Goal: Task Accomplishment & Management: Use online tool/utility

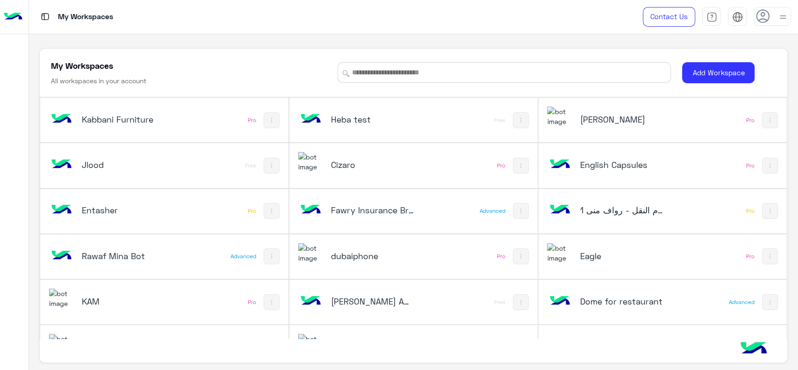
click at [236, 77] on div "My Workspaces All workspaces in your account" at bounding box center [188, 73] width 275 height 26
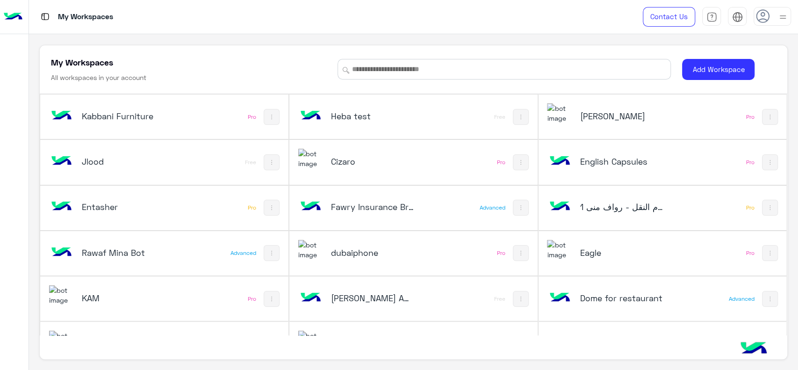
scroll to position [393, 0]
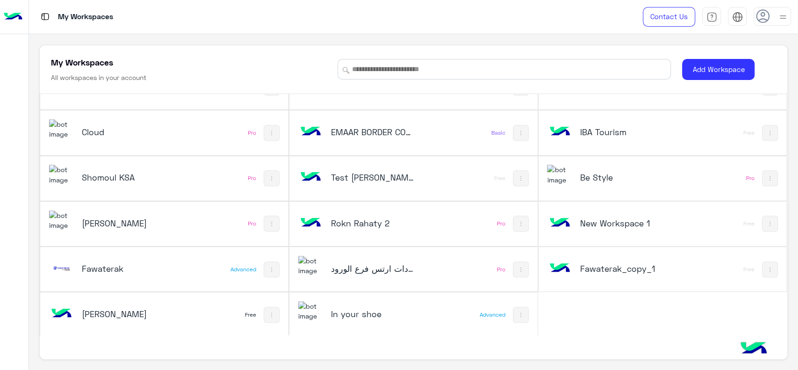
click at [119, 140] on div "Cloud" at bounding box center [118, 132] width 138 height 27
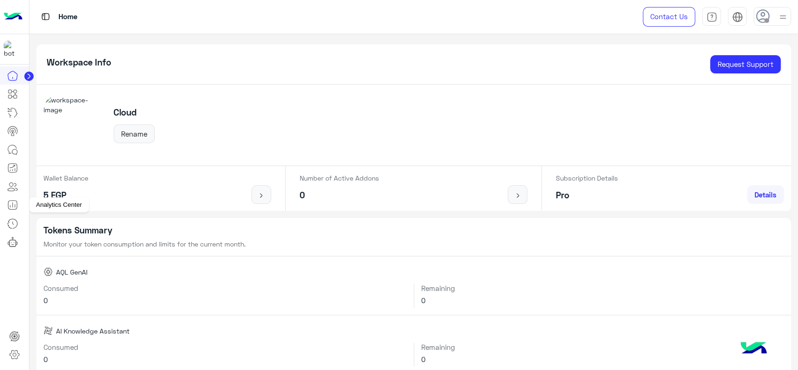
click at [15, 205] on icon at bounding box center [12, 204] width 11 height 11
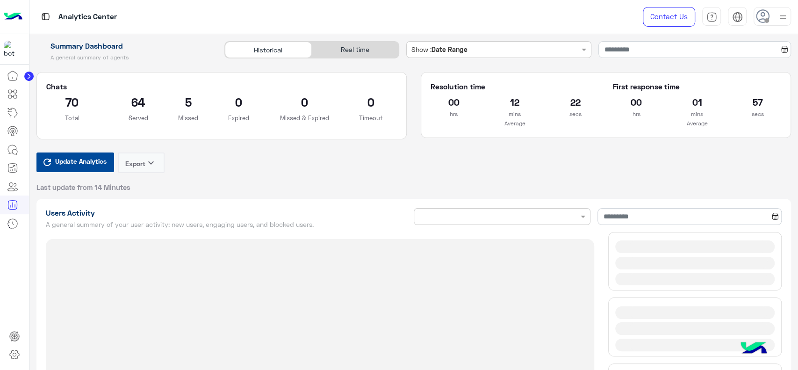
type input "**********"
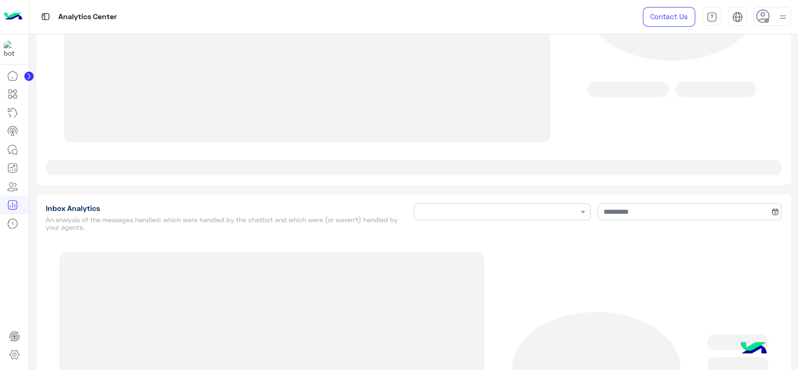
type input "**********"
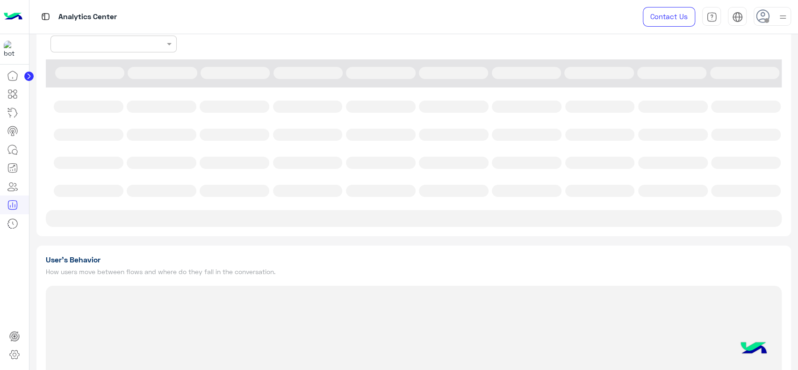
type input "**********"
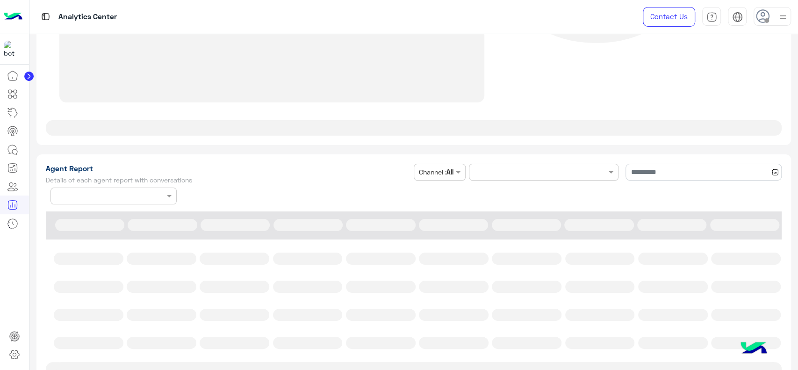
scroll to position [2412, 0]
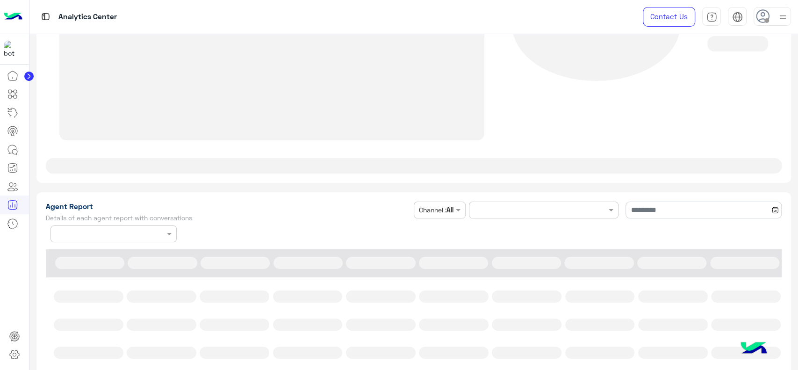
type input "**********"
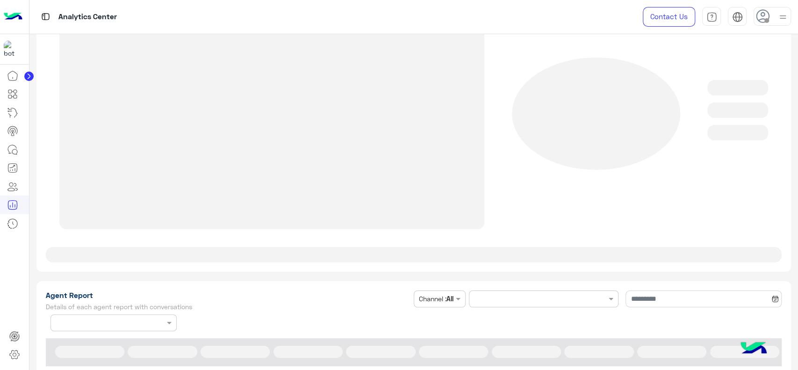
type input "**********"
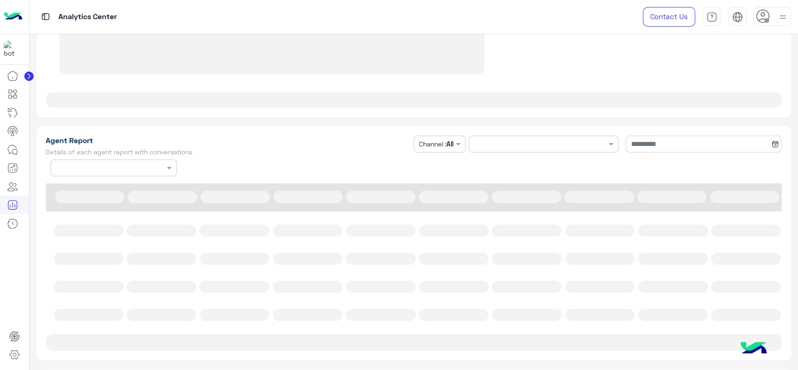
type input "**********"
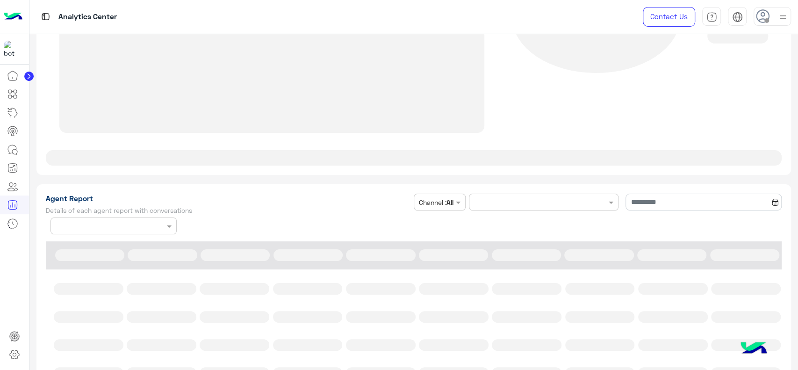
scroll to position [2559, 0]
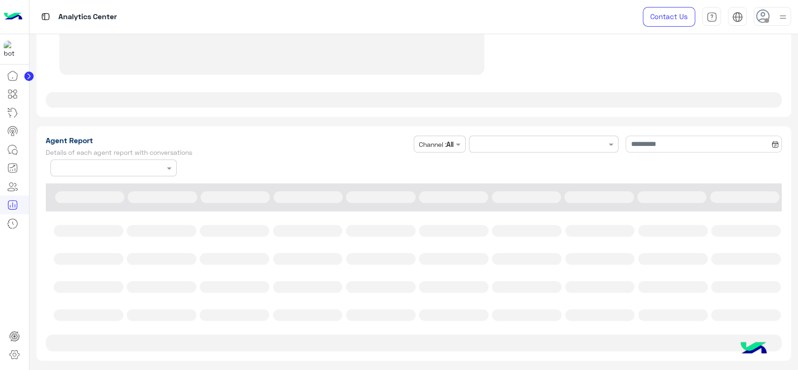
type input "**********"
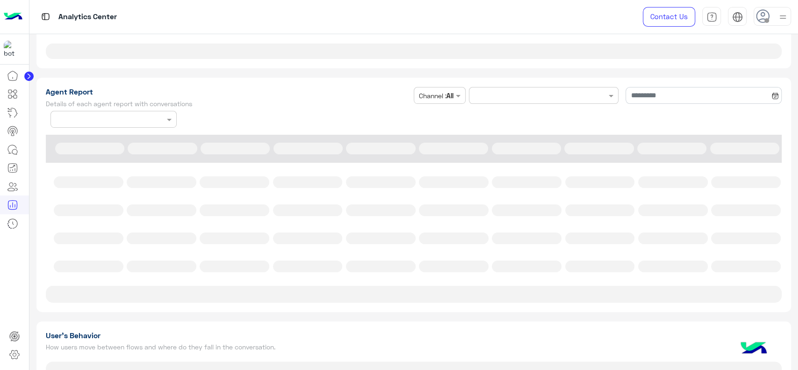
type input "**********"
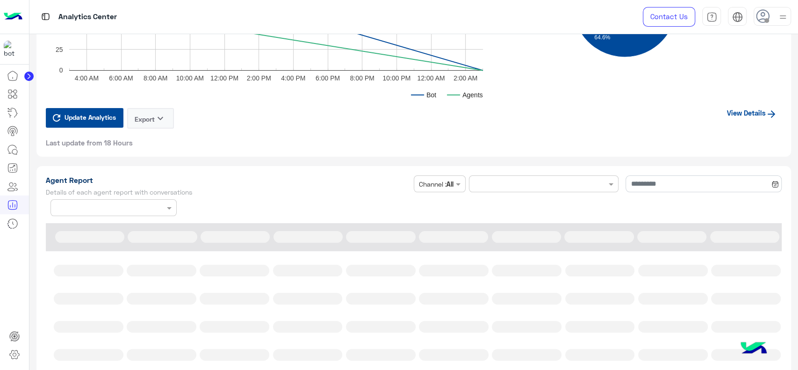
type input "**********"
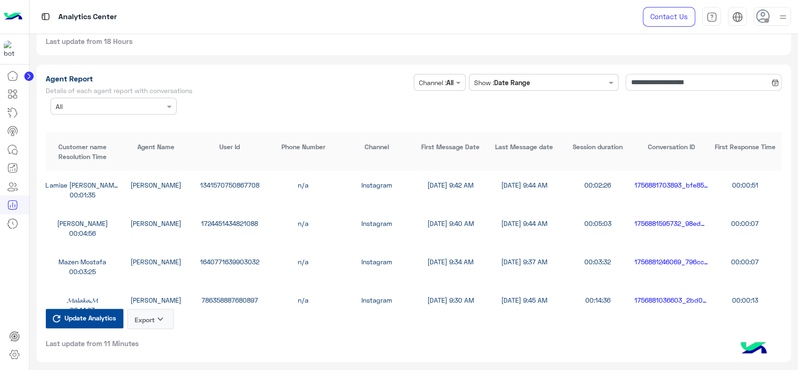
scroll to position [2517, 0]
type input "**********"
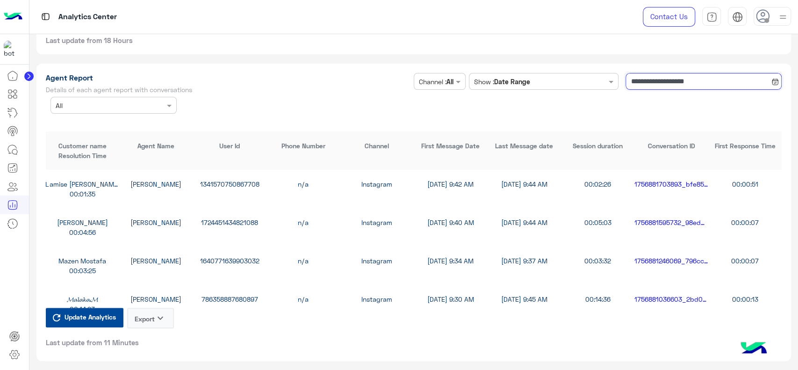
click at [635, 82] on input "**********" at bounding box center [703, 81] width 156 height 17
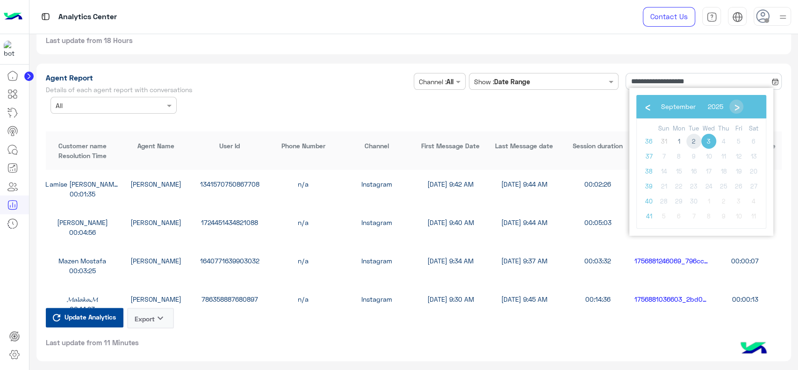
click at [690, 143] on span "2" at bounding box center [693, 141] width 15 height 15
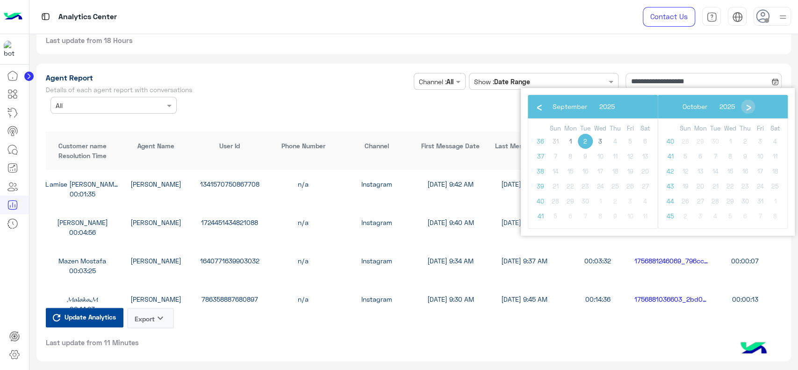
click at [581, 141] on span "2" at bounding box center [585, 141] width 15 height 15
type input "**********"
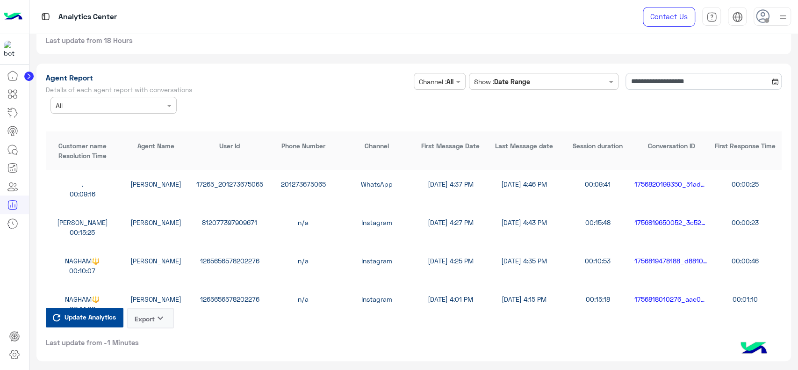
click at [150, 312] on button "Export keyboard_arrow_down" at bounding box center [150, 317] width 47 height 21
click at [153, 343] on button "CSV" at bounding box center [150, 339] width 47 height 17
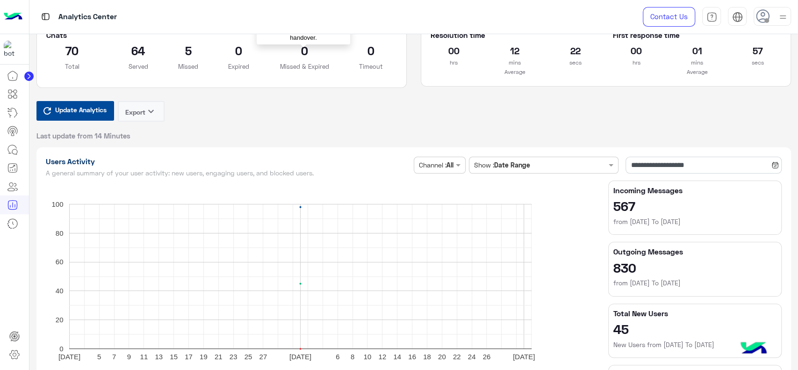
scroll to position [0, 0]
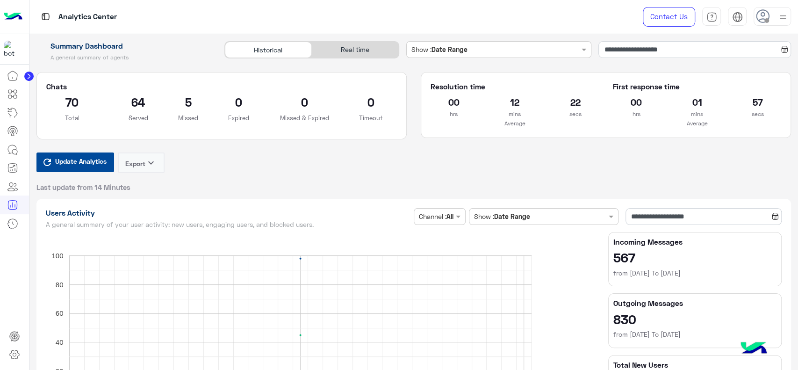
click at [530, 159] on div "Update Analytics Export keyboard_arrow_down Last update from 14 Minutes" at bounding box center [413, 171] width 755 height 39
click at [84, 162] on span "Update Analytics" at bounding box center [81, 161] width 56 height 13
click at [472, 157] on div "Update Analytics Export keyboard_arrow_down Last update from -1 Minutes" at bounding box center [413, 171] width 755 height 39
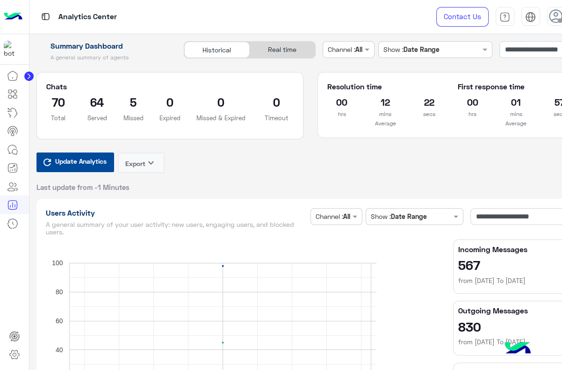
click at [482, 178] on div "Update Analytics Export keyboard_arrow_down Last update from -1 Minutes" at bounding box center [310, 171] width 548 height 39
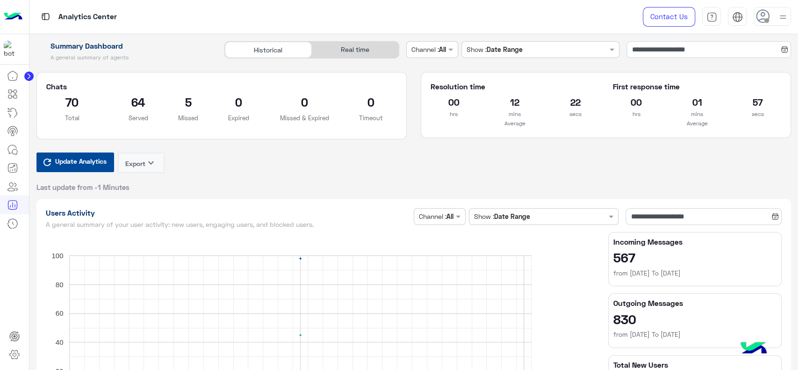
click at [523, 179] on div "Update Analytics Export keyboard_arrow_down Last update from -1 Minutes" at bounding box center [413, 171] width 755 height 39
click at [121, 199] on div "**********" at bounding box center [413, 360] width 755 height 322
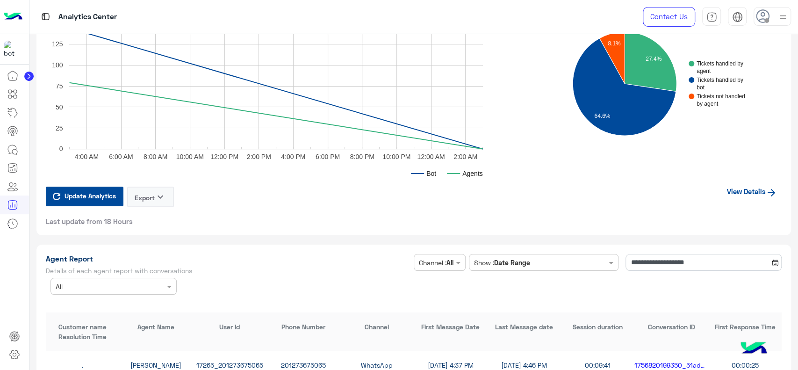
scroll to position [2335, 0]
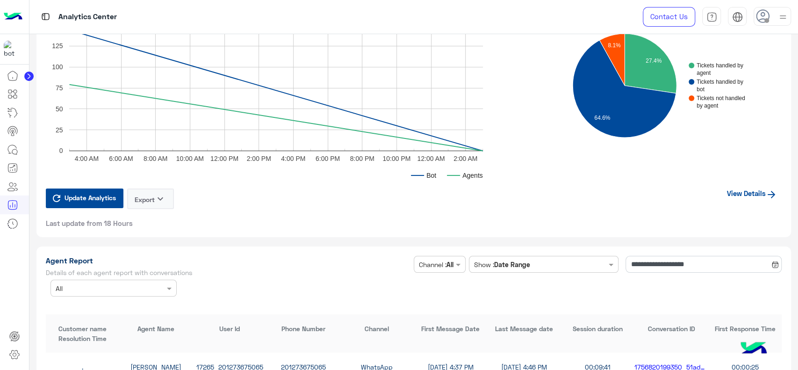
click at [735, 197] on link "View Details" at bounding box center [751, 193] width 59 height 18
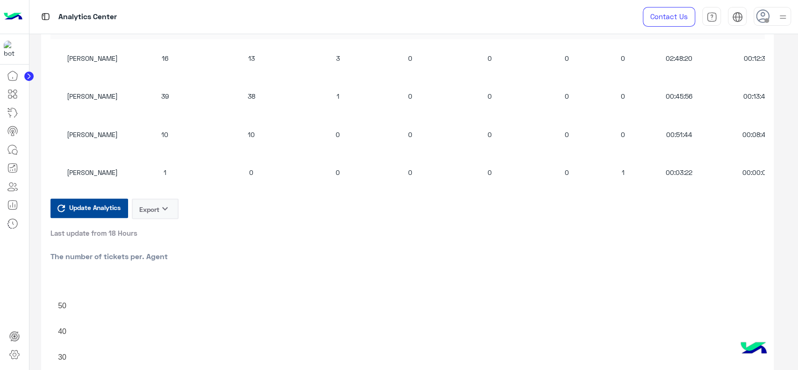
scroll to position [968, 0]
click at [79, 213] on span "Update Analytics" at bounding box center [95, 207] width 56 height 13
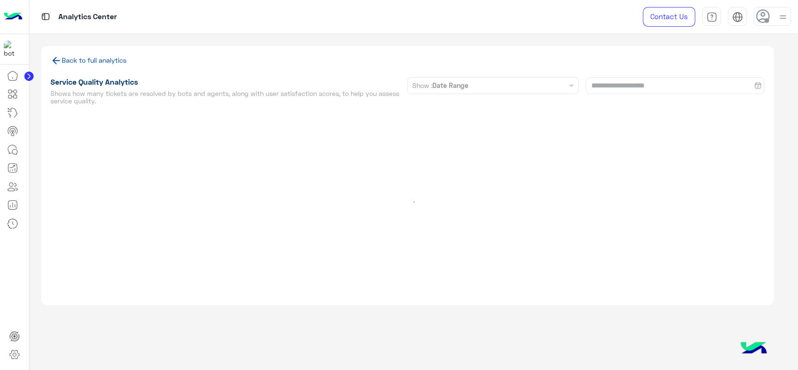
scroll to position [0, 0]
click at [76, 60] on link "Back to full analytics" at bounding box center [88, 60] width 76 height 8
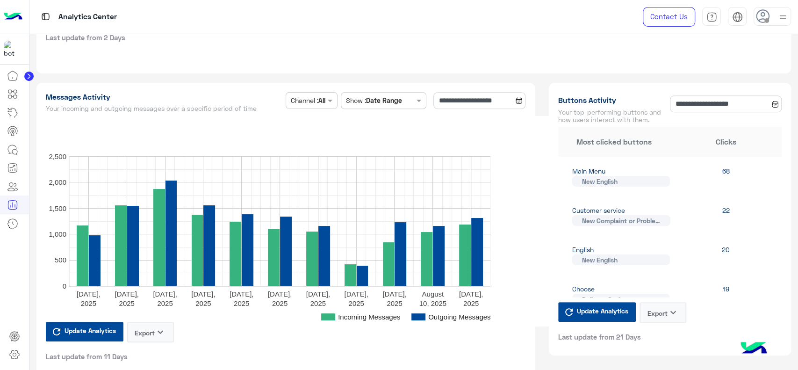
scroll to position [446, 0]
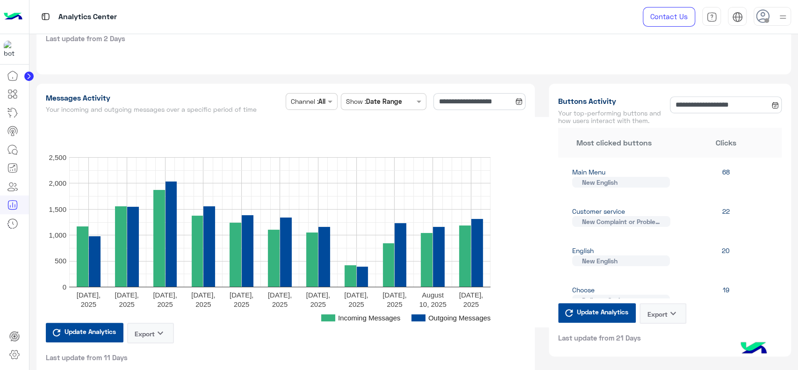
click at [559, 97] on h1 "Buttons Activity" at bounding box center [612, 100] width 108 height 9
copy h1 "Buttons Activity"
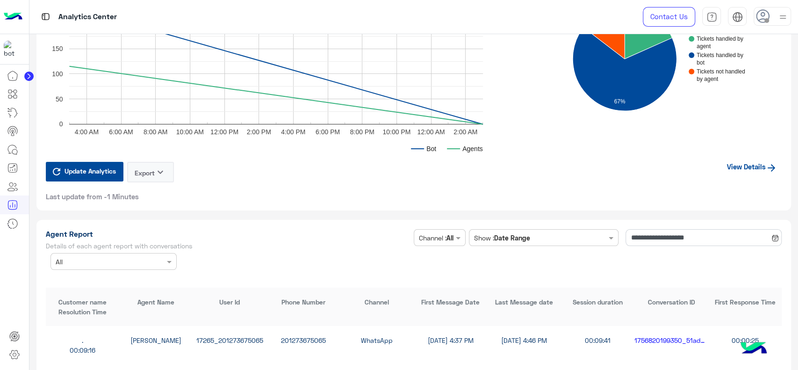
scroll to position [2356, 0]
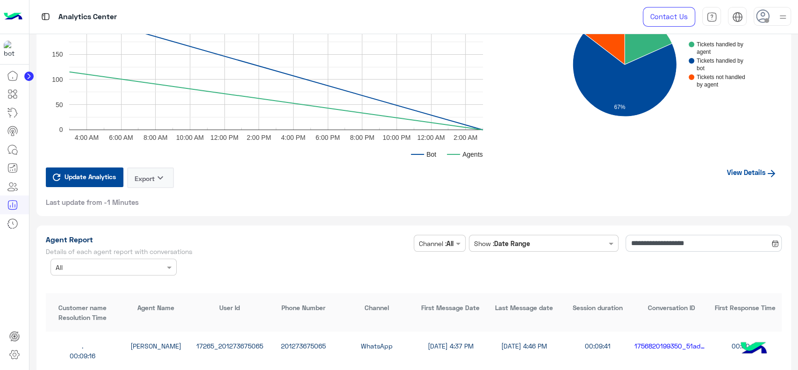
click at [757, 167] on link "View Details" at bounding box center [751, 172] width 59 height 18
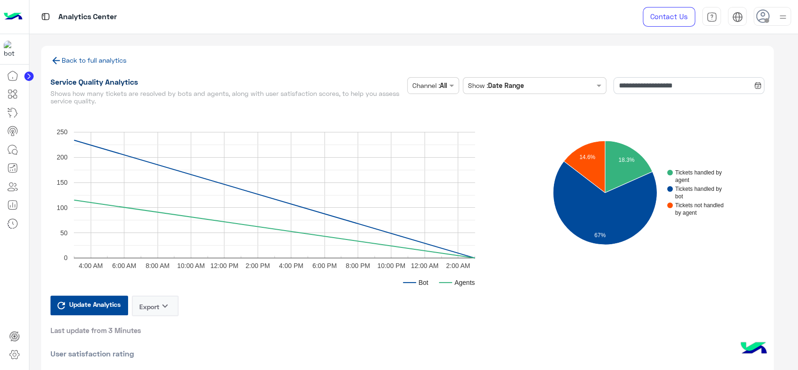
click at [115, 61] on link "Back to full analytics" at bounding box center [88, 60] width 76 height 8
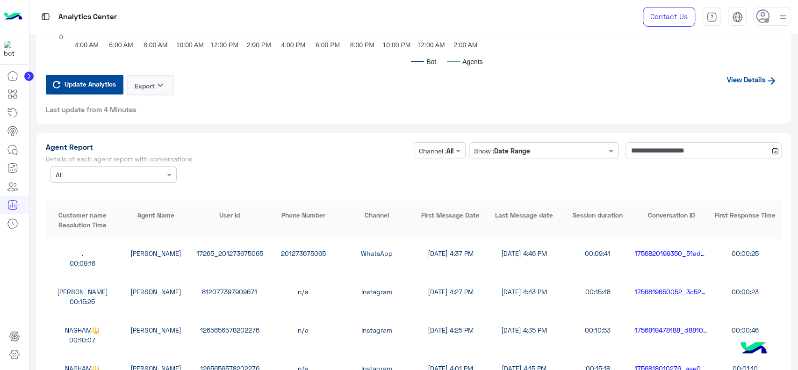
scroll to position [2447, 0]
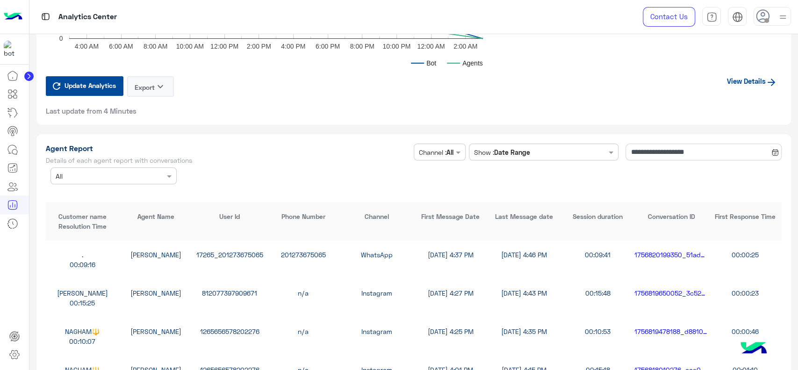
click at [78, 144] on h1 "Agent Report" at bounding box center [228, 147] width 365 height 9
copy h1 "Agent Report"
click at [633, 151] on input "**********" at bounding box center [703, 151] width 156 height 17
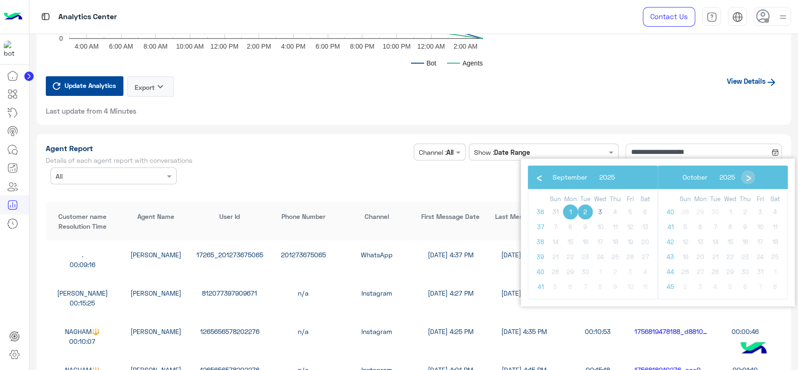
click at [584, 213] on span "2" at bounding box center [585, 211] width 15 height 15
type input "**********"
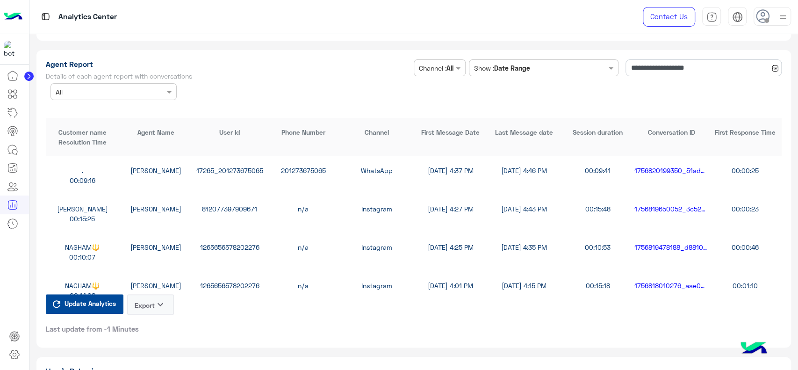
scroll to position [2531, 0]
click at [150, 301] on button "Export keyboard_arrow_down" at bounding box center [150, 303] width 47 height 21
click at [148, 323] on button "CSV" at bounding box center [150, 324] width 47 height 17
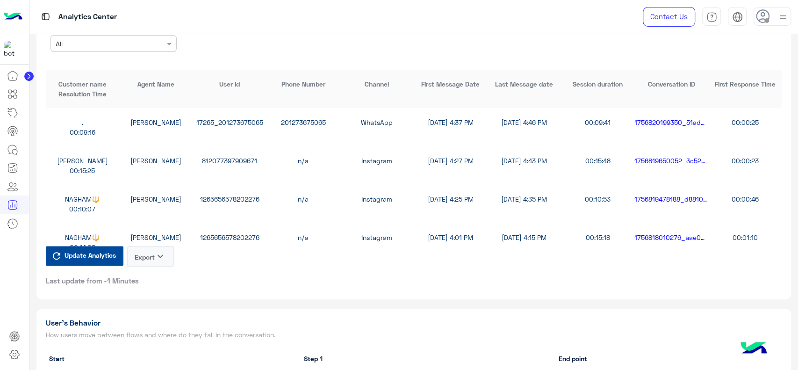
scroll to position [2489, 0]
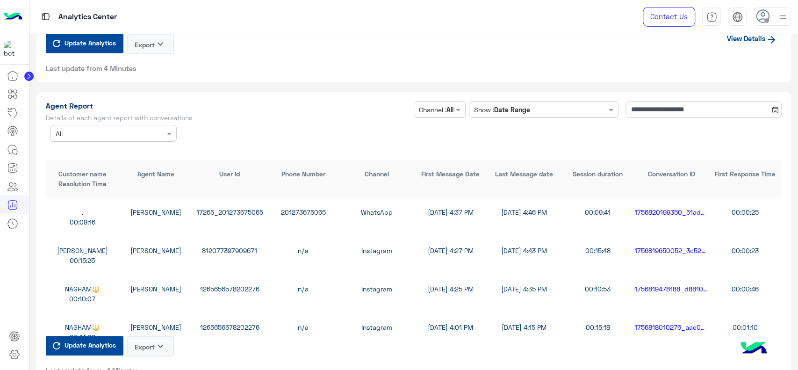
click at [78, 104] on h1 "Agent Report" at bounding box center [228, 105] width 365 height 9
copy h1 "Agent Report"
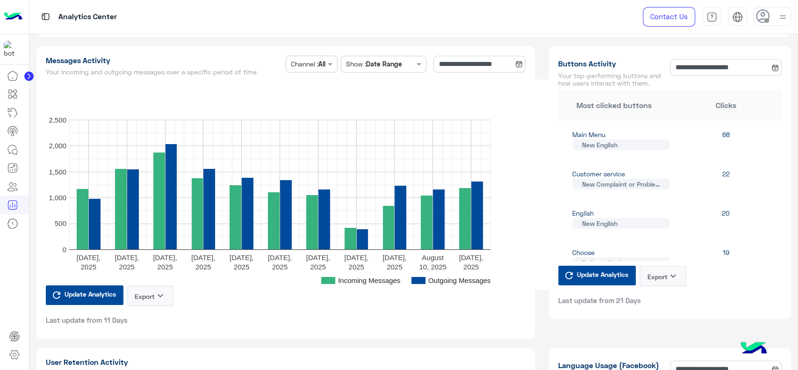
scroll to position [441, 0]
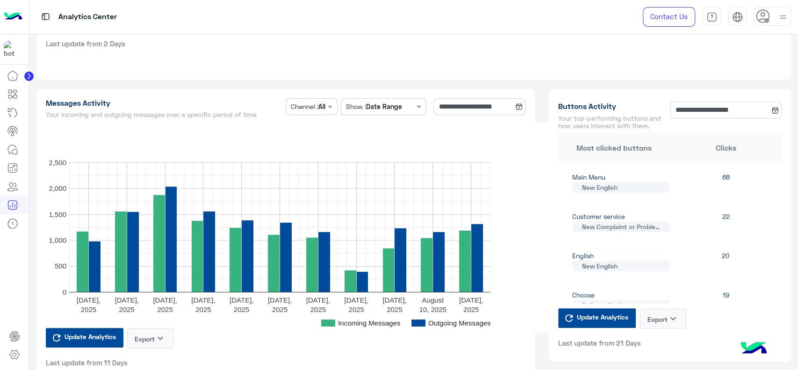
click at [119, 295] on text "[DATE]," at bounding box center [126, 299] width 24 height 8
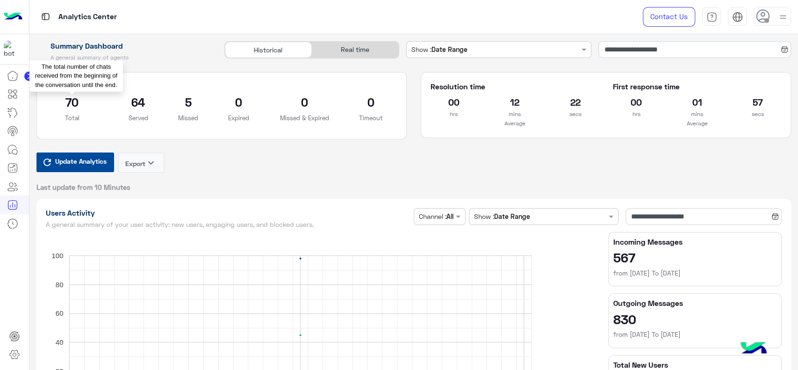
click at [72, 118] on p "Total" at bounding box center [72, 117] width 52 height 9
click at [143, 69] on div "**********" at bounding box center [413, 116] width 769 height 150
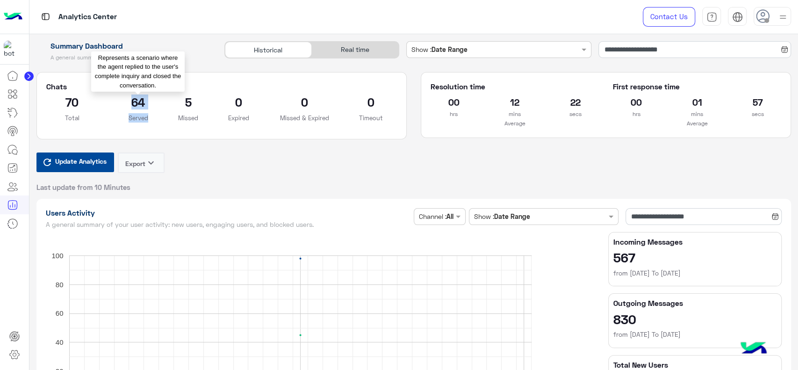
drag, startPoint x: 128, startPoint y: 103, endPoint x: 152, endPoint y: 121, distance: 30.5
click at [152, 121] on div "64 Served" at bounding box center [138, 111] width 66 height 35
copy div "64 Served"
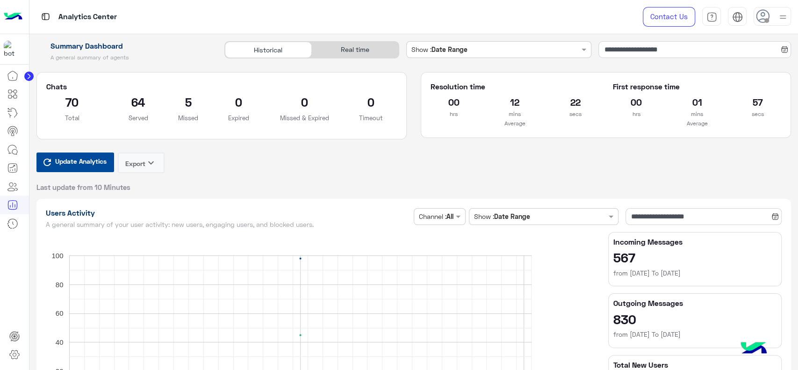
click at [458, 85] on h5 "Resolution time" at bounding box center [514, 86] width 168 height 9
copy h5 "Resolution time"
click at [15, 268] on div at bounding box center [14, 218] width 29 height 304
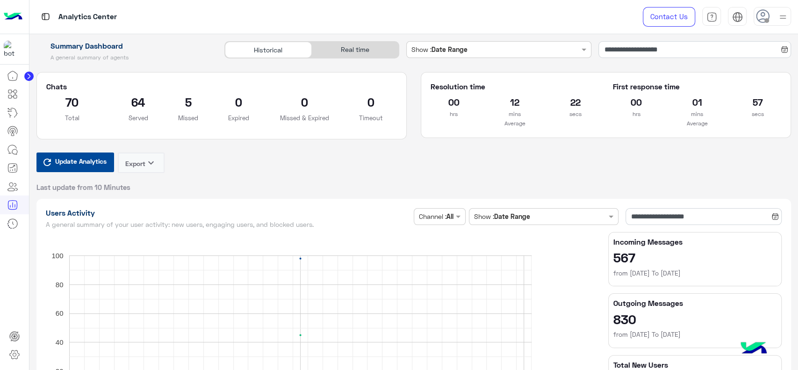
click at [11, 259] on div at bounding box center [14, 218] width 29 height 304
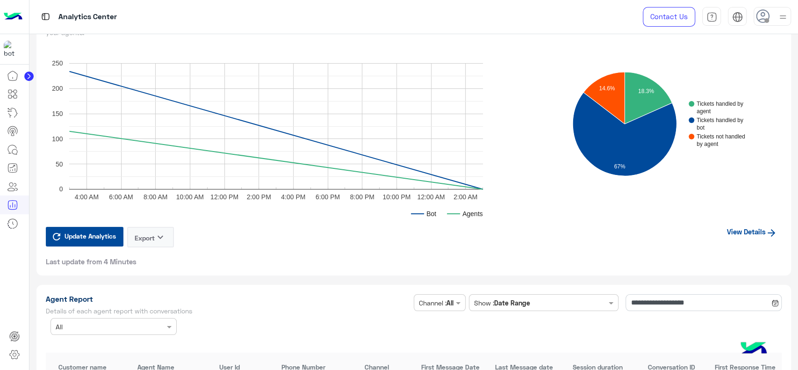
scroll to position [2298, 0]
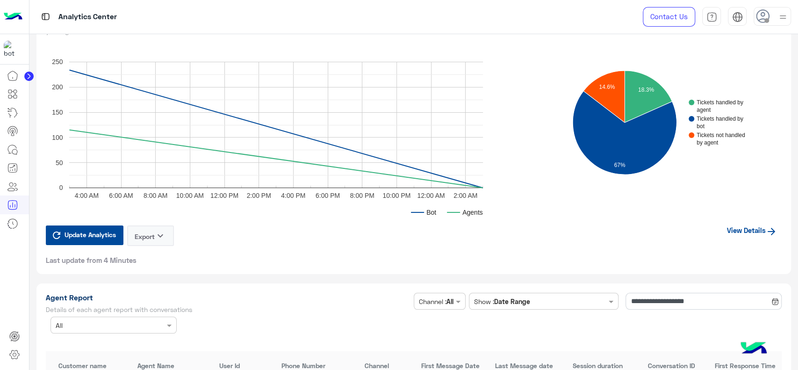
click at [737, 226] on link "View Details" at bounding box center [751, 230] width 59 height 18
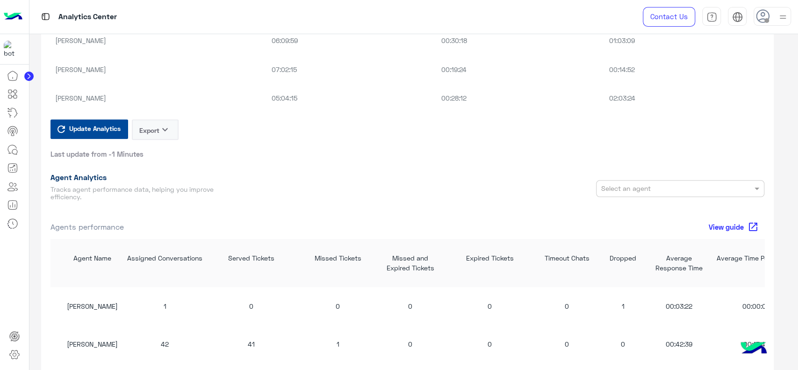
scroll to position [701, 0]
drag, startPoint x: 674, startPoint y: 302, endPoint x: 695, endPoint y: 301, distance: 21.1
click at [695, 301] on div "00:03:22" at bounding box center [678, 304] width 51 height 10
copy div "03:22"
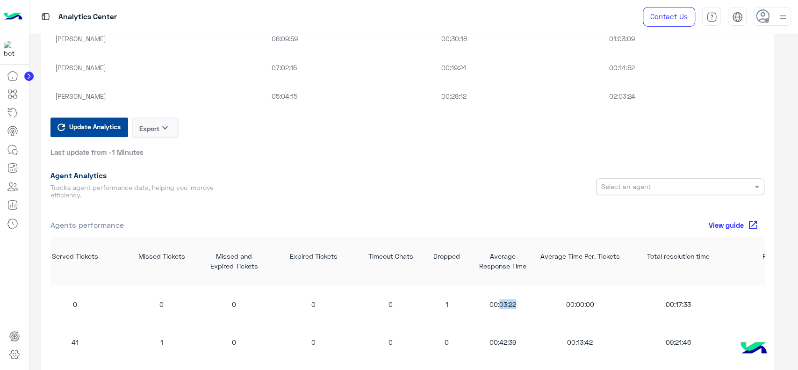
scroll to position [0, 177]
click at [695, 301] on div "00:17:33" at bounding box center [677, 304] width 93 height 10
drag, startPoint x: 675, startPoint y: 304, endPoint x: 692, endPoint y: 305, distance: 16.9
click at [692, 305] on div "00:17:33" at bounding box center [677, 304] width 93 height 10
copy div "17:33"
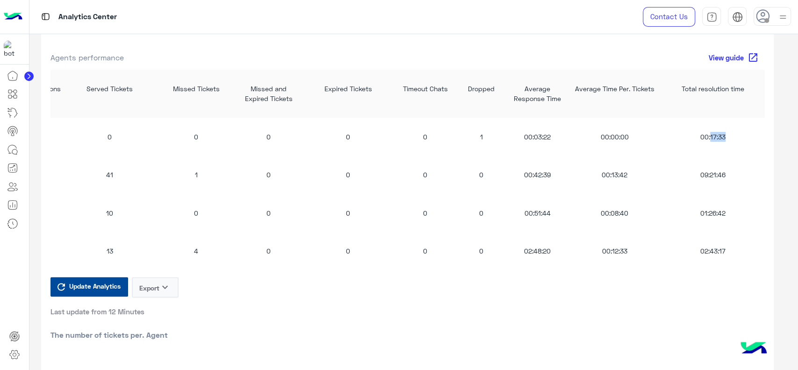
scroll to position [0, 144]
click at [0, 283] on div at bounding box center [14, 218] width 29 height 304
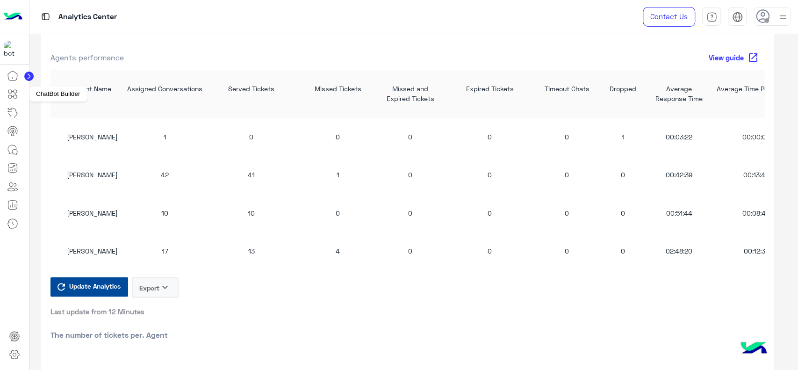
click at [9, 96] on icon at bounding box center [12, 93] width 11 height 11
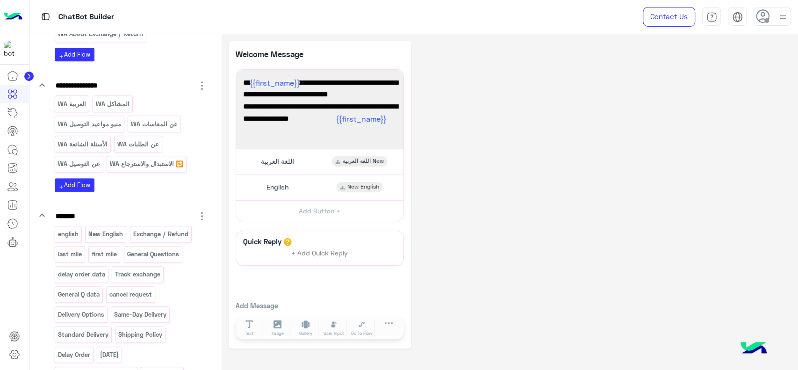
scroll to position [506, 0]
click at [107, 230] on p "New English" at bounding box center [106, 232] width 36 height 11
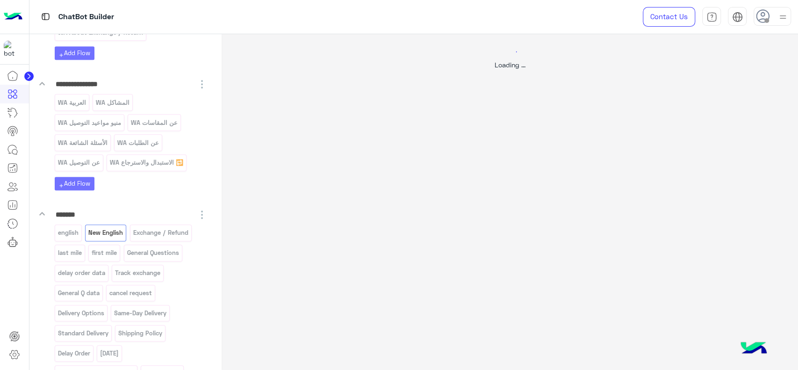
select select "*"
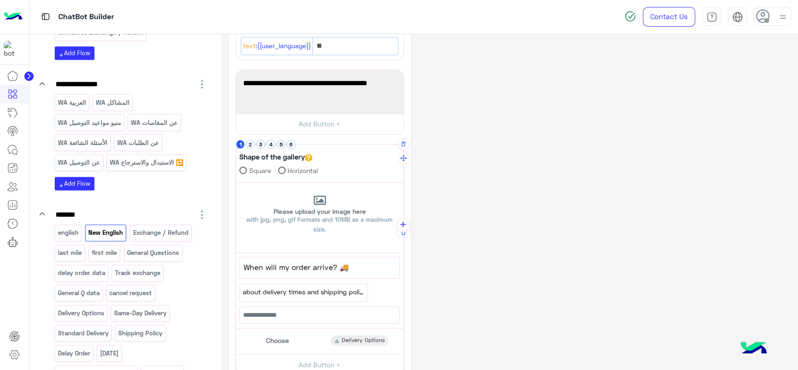
scroll to position [199, 0]
click at [260, 143] on button "3" at bounding box center [260, 143] width 9 height 9
click at [271, 144] on button "4" at bounding box center [270, 143] width 9 height 9
click at [282, 147] on li "5" at bounding box center [282, 143] width 10 height 9
click at [290, 145] on button "6" at bounding box center [290, 143] width 9 height 9
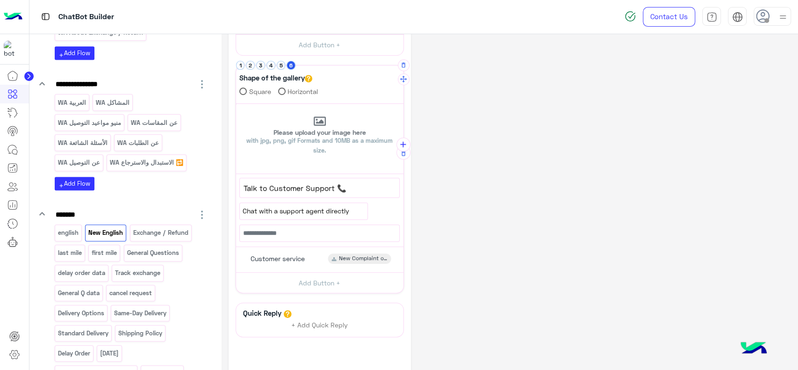
scroll to position [279, 0]
click at [299, 256] on span "Customer service" at bounding box center [277, 257] width 54 height 8
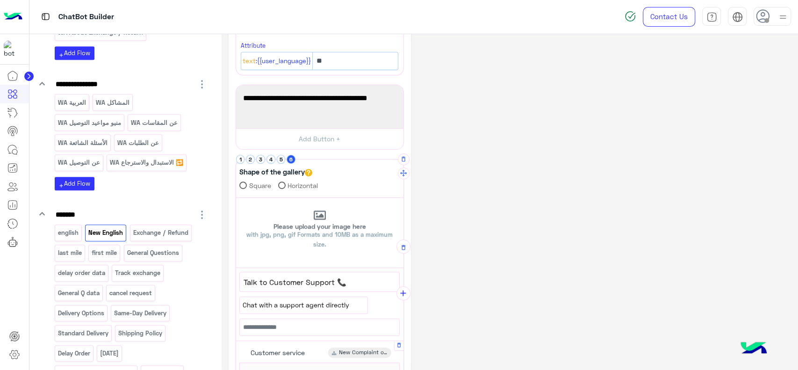
scroll to position [176, 0]
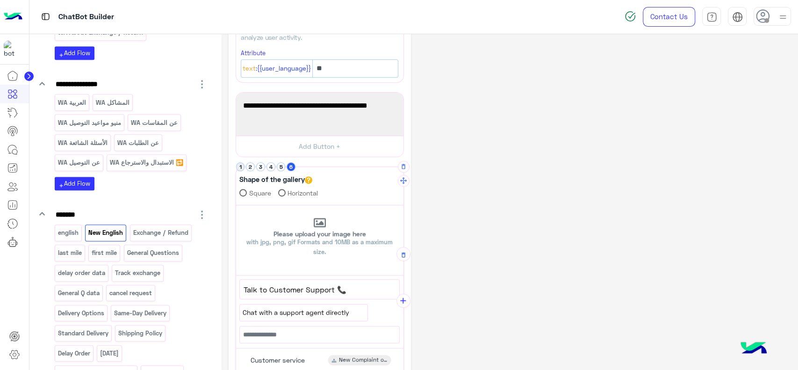
click at [240, 165] on button "1" at bounding box center [240, 166] width 9 height 9
click at [248, 166] on button "2" at bounding box center [250, 166] width 9 height 9
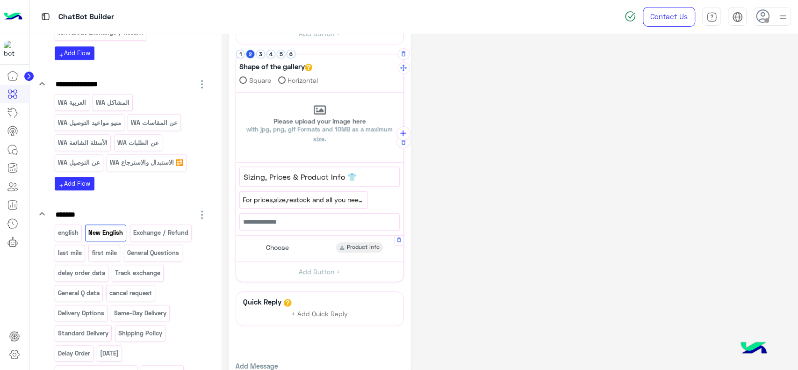
click at [283, 245] on span "Choose" at bounding box center [277, 247] width 23 height 8
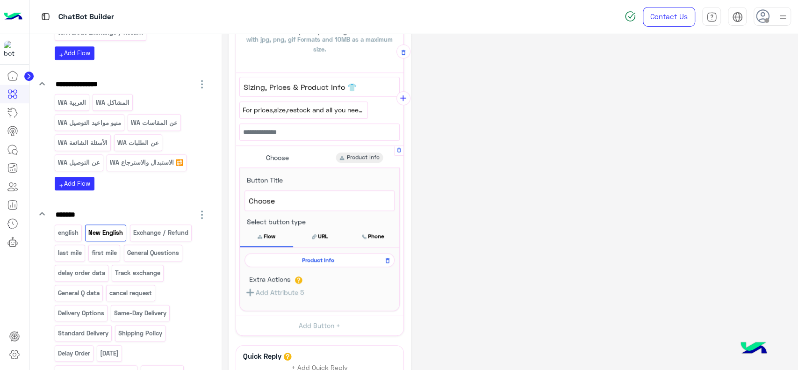
scroll to position [379, 0]
click at [299, 257] on span "Product Info" at bounding box center [318, 259] width 136 height 8
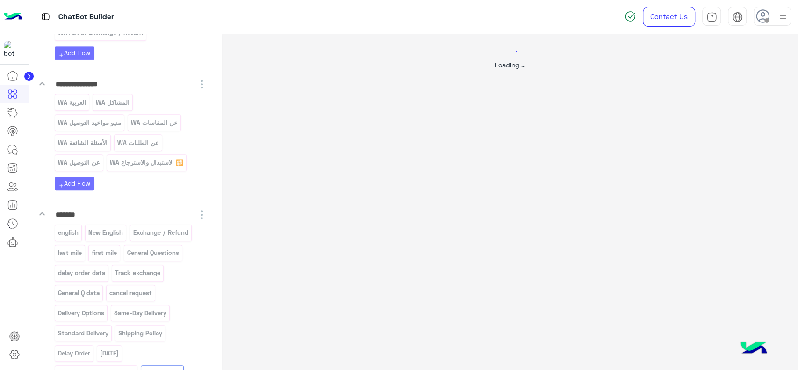
scroll to position [0, 0]
select select "*"
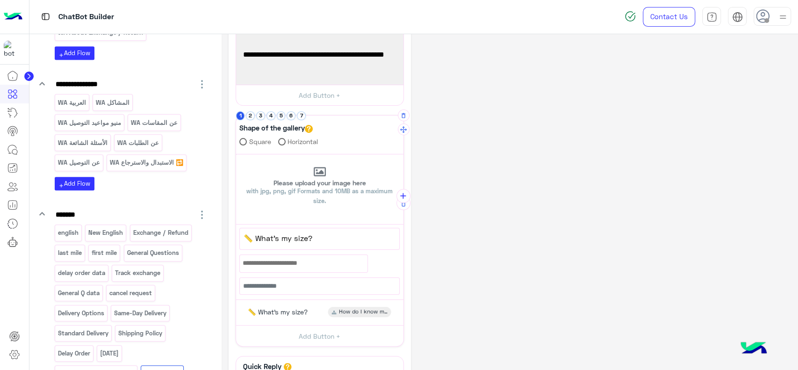
scroll to position [177, 0]
click at [302, 112] on button "7" at bounding box center [301, 116] width 9 height 9
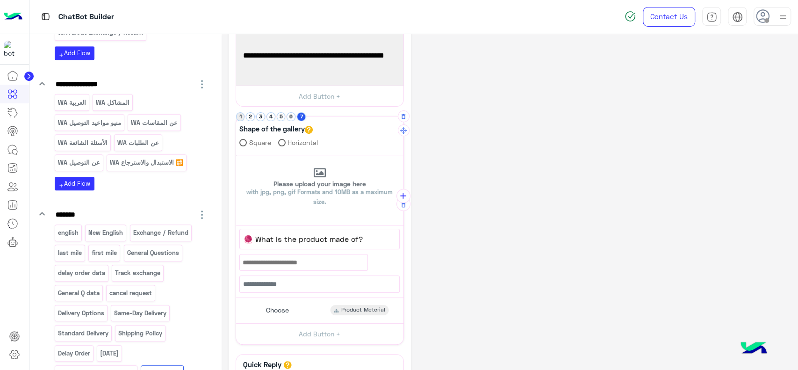
click at [240, 119] on button "1" at bounding box center [240, 116] width 9 height 9
click at [110, 224] on div "New English" at bounding box center [105, 232] width 41 height 16
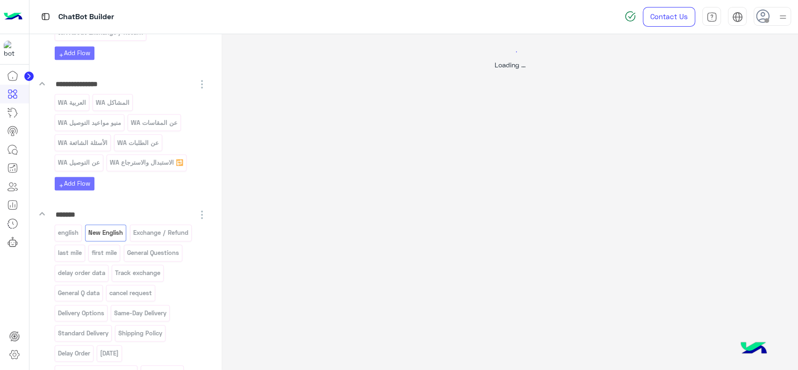
scroll to position [0, 0]
select select "*"
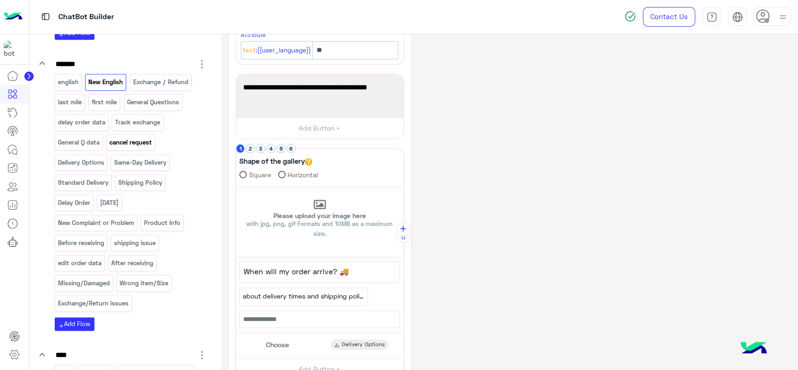
scroll to position [657, 0]
click at [112, 219] on p "New Complaint or Problem" at bounding box center [96, 222] width 78 height 11
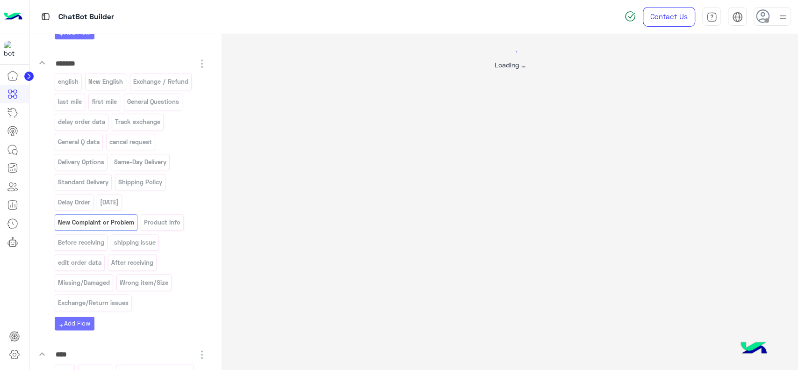
select select "*"
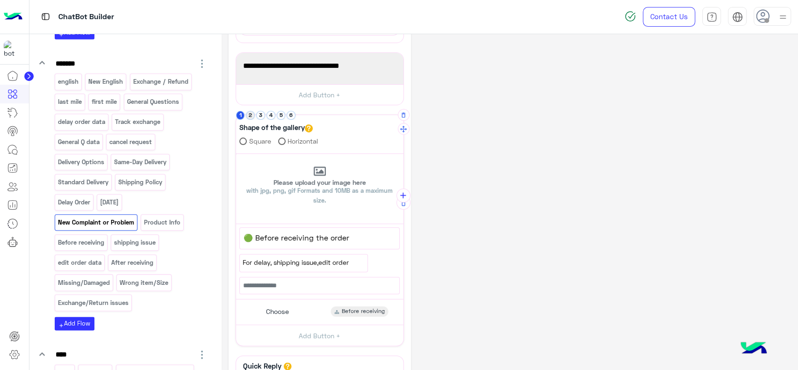
scroll to position [131, 0]
click at [247, 116] on button "2" at bounding box center [250, 114] width 9 height 9
click at [259, 116] on button "3" at bounding box center [260, 114] width 9 height 9
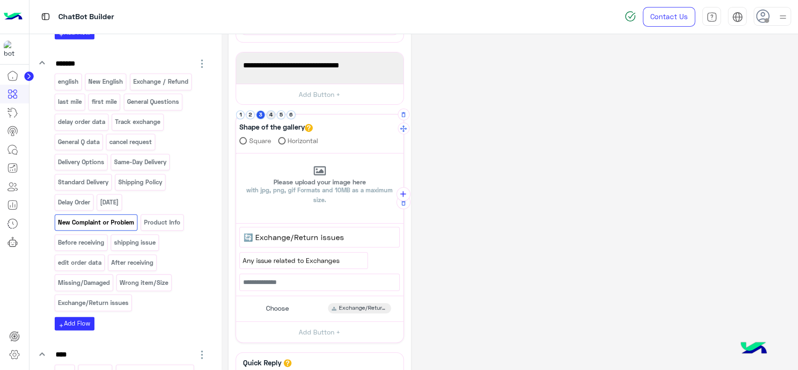
click at [272, 114] on button "4" at bounding box center [270, 114] width 9 height 9
click at [281, 116] on button "5" at bounding box center [281, 114] width 9 height 9
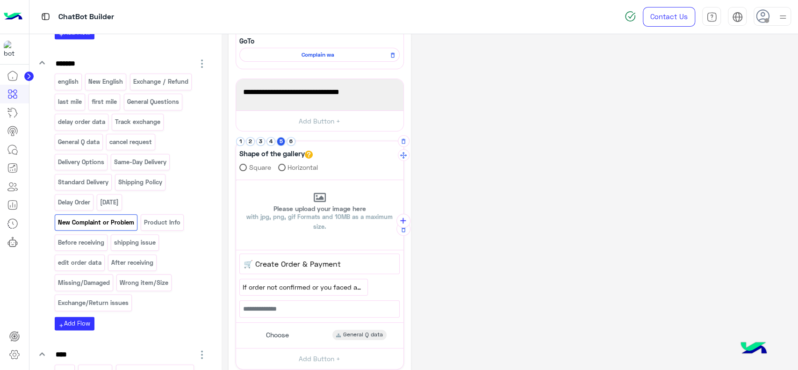
scroll to position [103, 0]
click at [108, 84] on div "New English" at bounding box center [105, 81] width 41 height 16
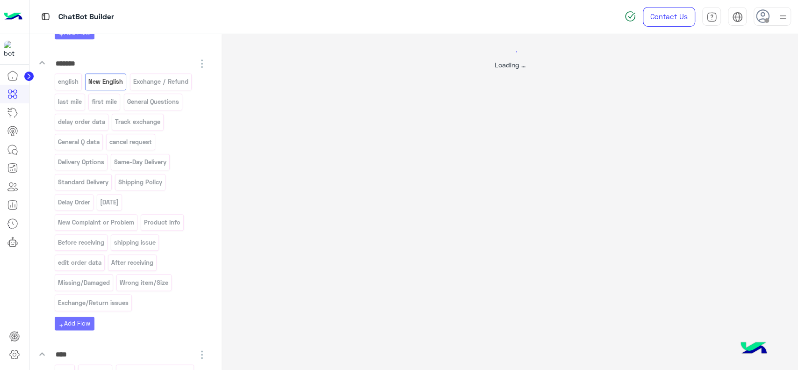
scroll to position [0, 0]
select select "*"
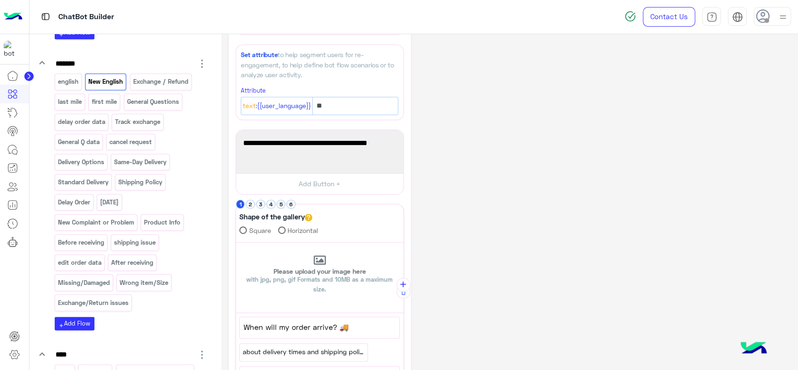
scroll to position [139, 0]
click at [252, 200] on button "2" at bounding box center [250, 203] width 9 height 9
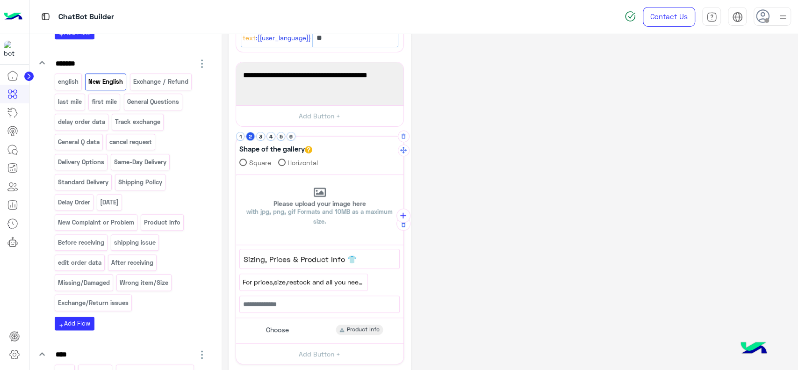
scroll to position [207, 0]
click at [259, 138] on button "3" at bounding box center [260, 134] width 9 height 9
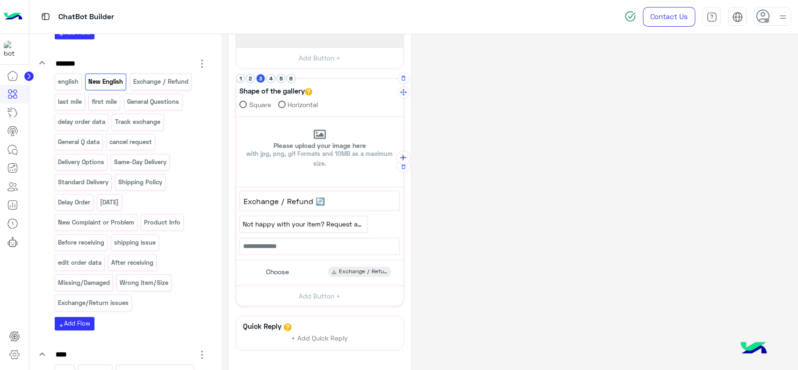
scroll to position [269, 0]
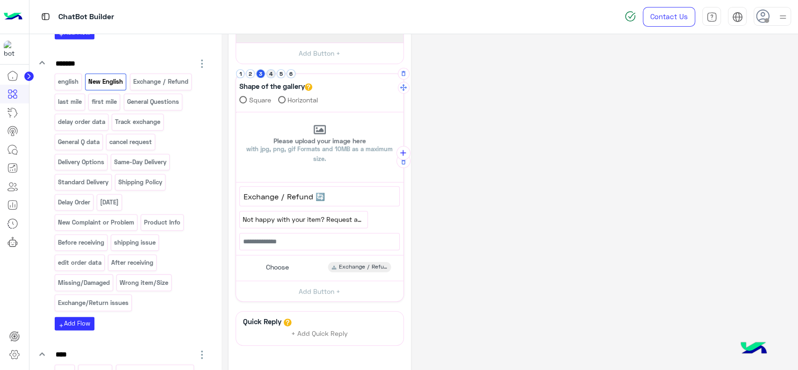
click at [270, 75] on button "4" at bounding box center [270, 73] width 9 height 9
click at [280, 75] on button "5" at bounding box center [281, 73] width 9 height 9
click at [323, 263] on div "FAQ's FAQs New" at bounding box center [319, 267] width 160 height 18
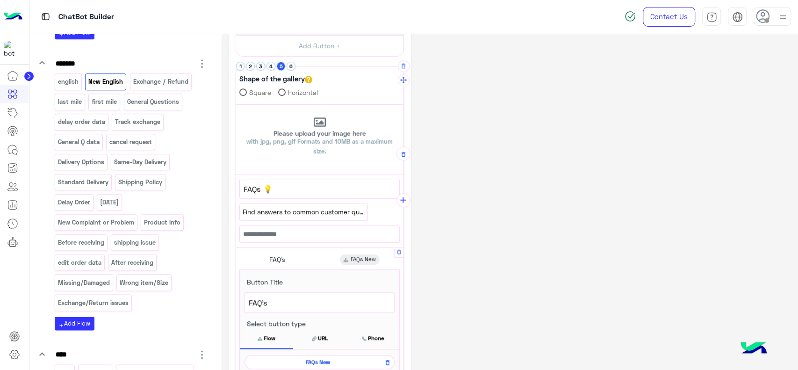
scroll to position [261, 0]
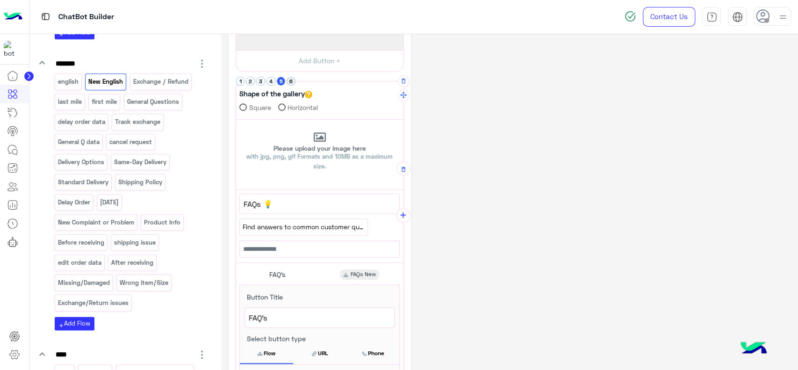
click at [292, 79] on button "6" at bounding box center [290, 81] width 9 height 9
